Goal: Task Accomplishment & Management: Use online tool/utility

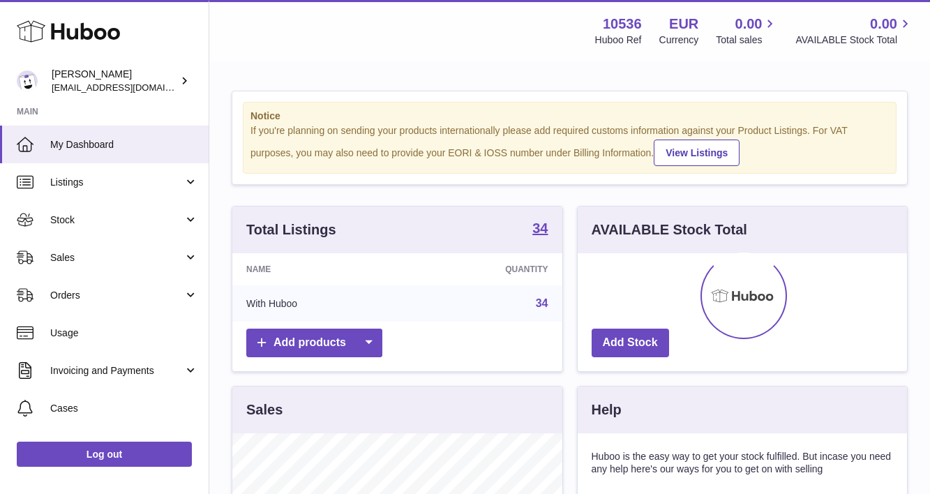
scroll to position [218, 329]
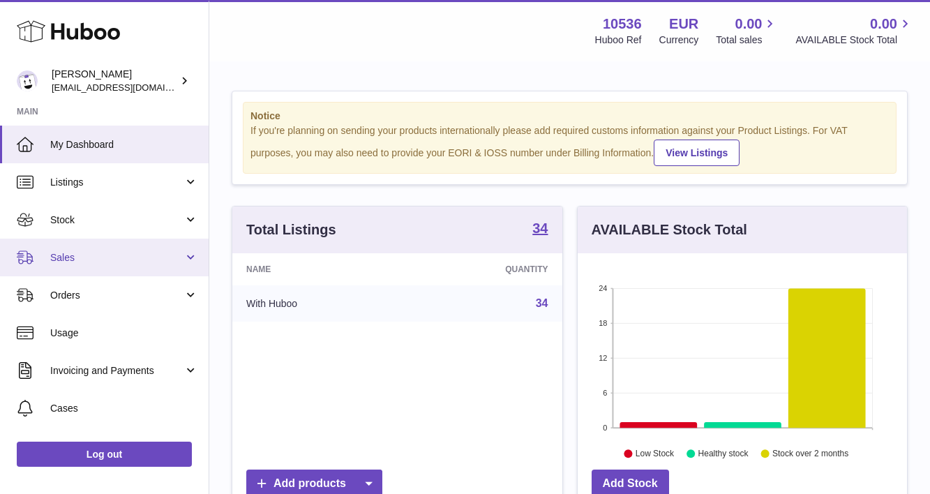
click at [77, 251] on span "Sales" at bounding box center [116, 257] width 133 height 13
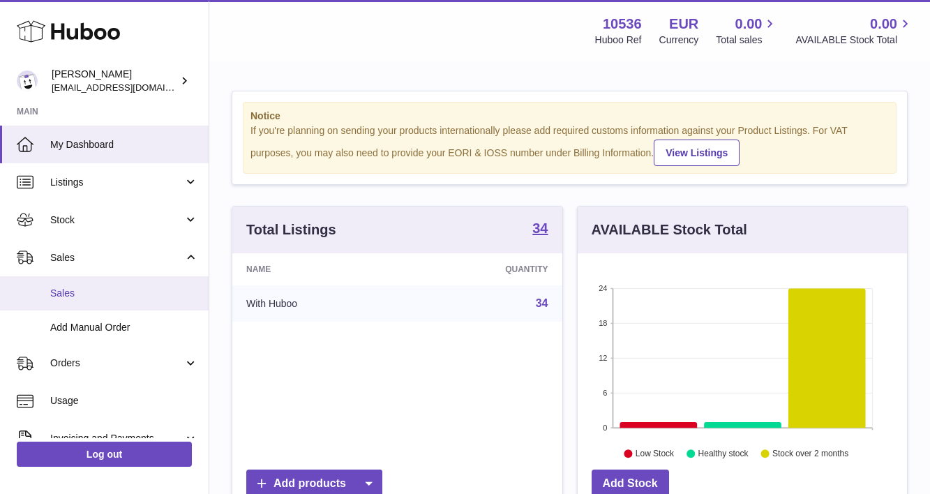
click at [105, 294] on span "Sales" at bounding box center [124, 293] width 148 height 13
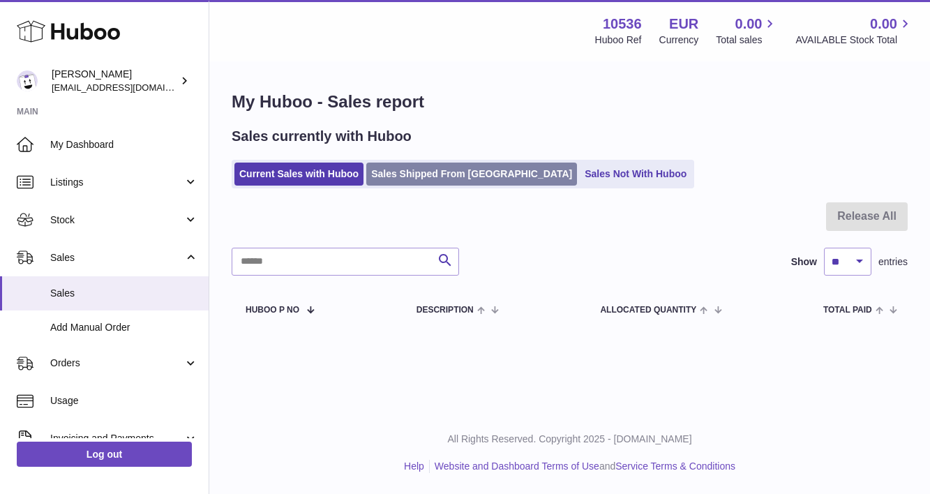
click at [456, 178] on link "Sales Shipped From [GEOGRAPHIC_DATA]" at bounding box center [471, 174] width 211 height 23
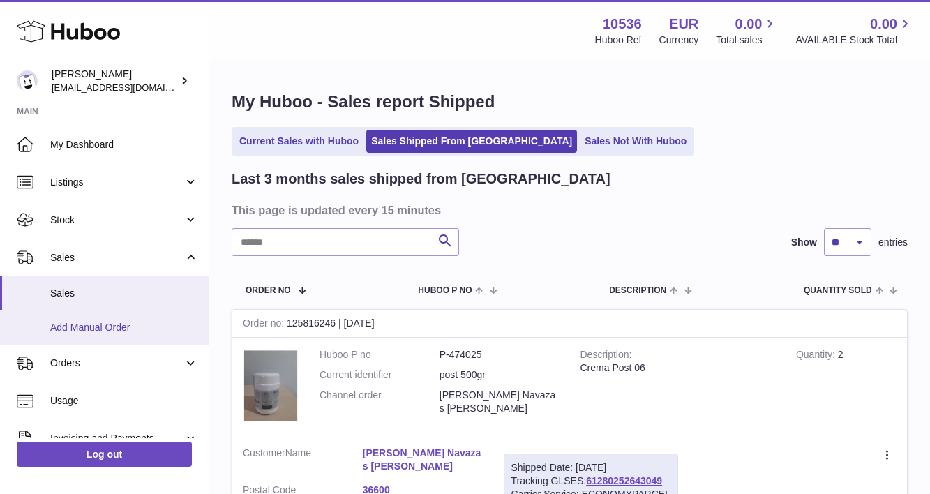
click at [105, 331] on span "Add Manual Order" at bounding box center [124, 327] width 148 height 13
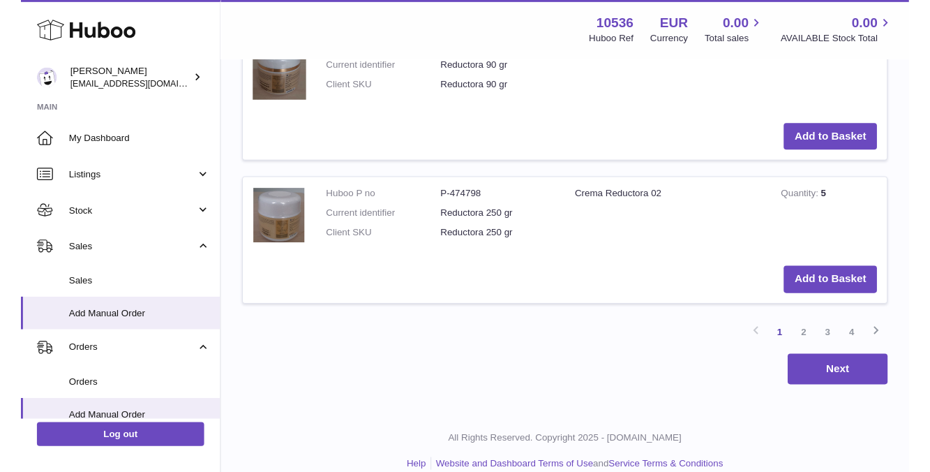
scroll to position [1659, 0]
